Goal: Find specific page/section: Find specific page/section

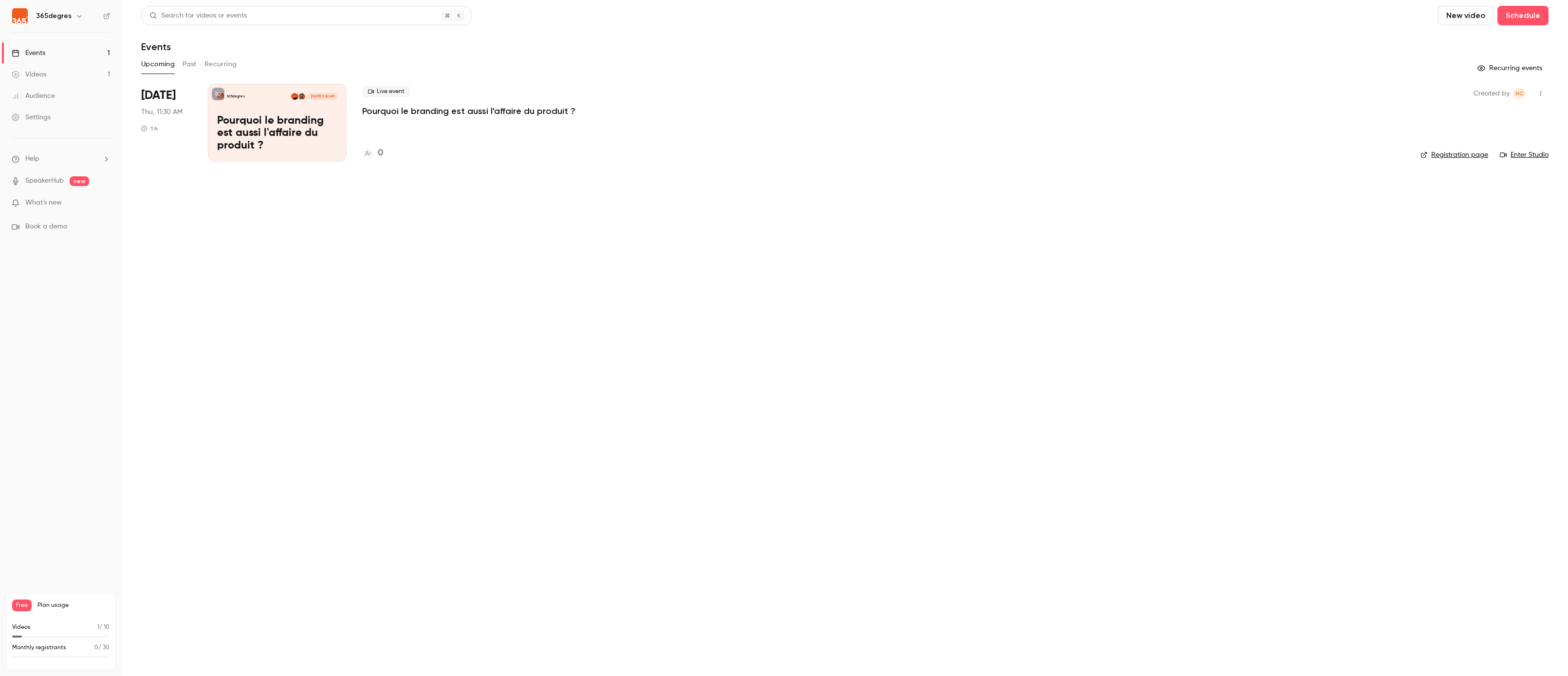
click at [187, 67] on button "Past" at bounding box center [189, 65] width 14 height 16
